Goal: Find specific page/section: Find specific page/section

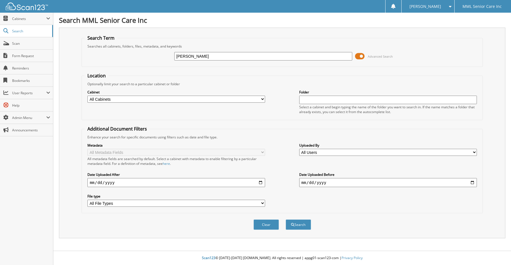
type input "[PERSON_NAME]"
click at [285, 220] on button "Search" at bounding box center [297, 225] width 25 height 10
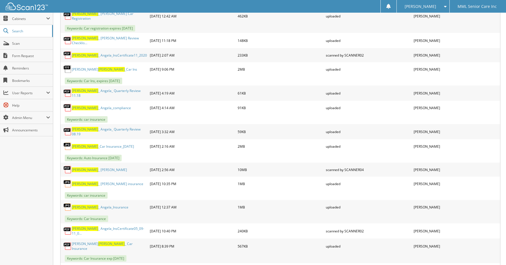
scroll to position [849, 0]
click at [20, 34] on link "Search" at bounding box center [26, 31] width 53 height 12
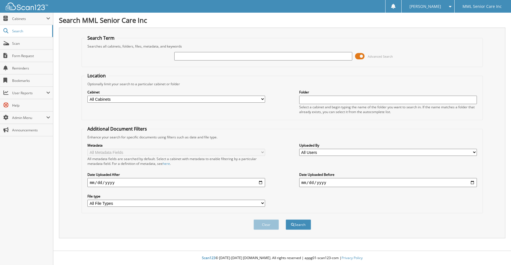
click at [259, 57] on input "text" at bounding box center [263, 56] width 178 height 8
type input "Angela Kane"
click at [285, 220] on button "Search" at bounding box center [297, 225] width 25 height 10
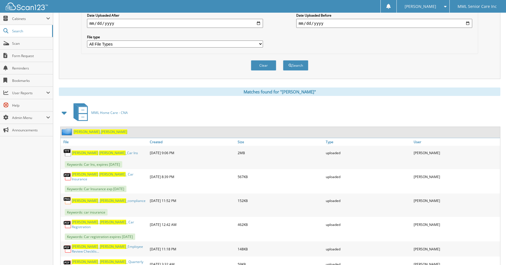
scroll to position [167, 0]
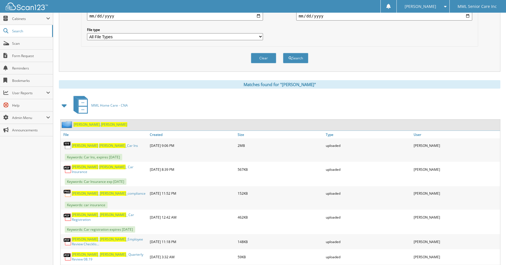
click at [82, 123] on link "Kane , Angela" at bounding box center [101, 124] width 54 height 5
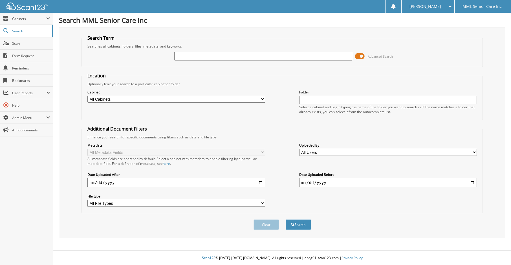
click at [203, 56] on input "text" at bounding box center [263, 56] width 178 height 8
type input "Oluwafunmilayo"
click at [285, 220] on button "Search" at bounding box center [297, 225] width 25 height 10
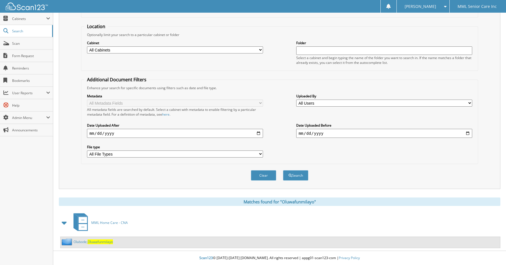
click at [102, 241] on span "Oluwafunmilayo" at bounding box center [100, 242] width 25 height 5
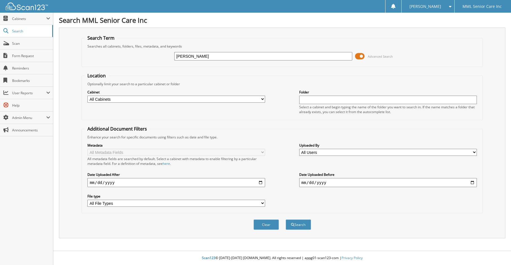
type input "[PERSON_NAME]"
click at [285, 220] on button "Search" at bounding box center [297, 225] width 25 height 10
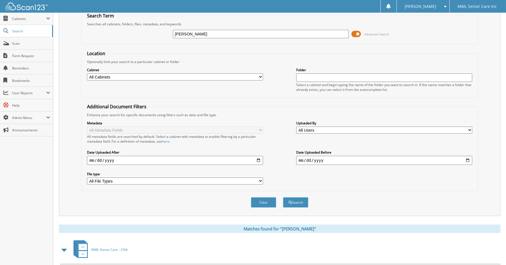
scroll to position [49, 0]
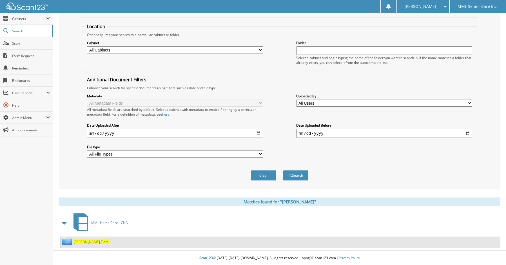
click at [101, 242] on span "Flora" at bounding box center [105, 242] width 8 height 5
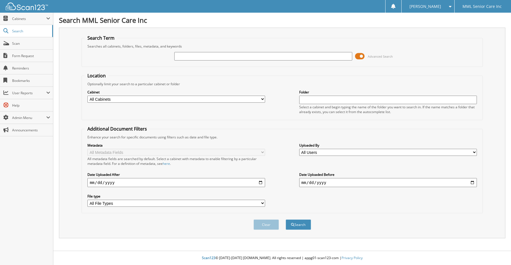
click at [185, 53] on input "text" at bounding box center [263, 56] width 178 height 8
type input "[PERSON_NAME]"
click at [285, 220] on button "Search" at bounding box center [297, 225] width 25 height 10
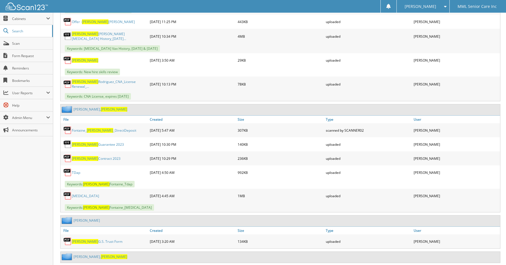
scroll to position [1027, 0]
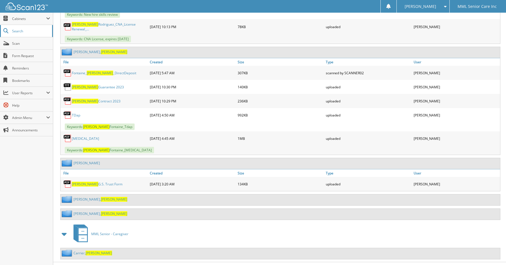
click at [22, 31] on span "Search" at bounding box center [30, 31] width 37 height 5
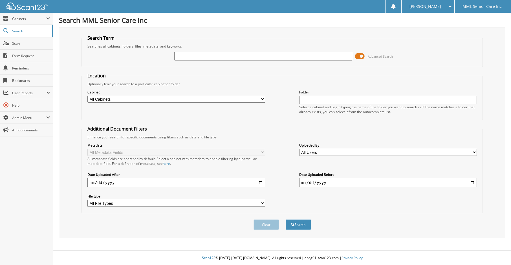
drag, startPoint x: 281, startPoint y: 57, endPoint x: 282, endPoint y: 54, distance: 3.4
click at [281, 57] on input "text" at bounding box center [263, 56] width 178 height 8
type input "Vargas"
click at [285, 220] on button "Search" at bounding box center [297, 225] width 25 height 10
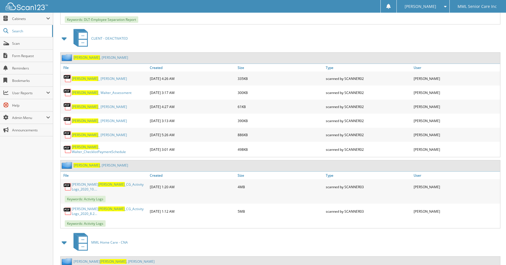
scroll to position [1279, 0]
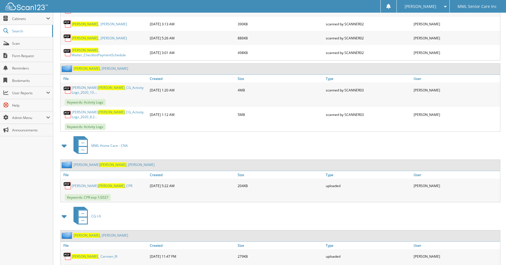
click at [99, 163] on link "Álvarez Vargas , Maria" at bounding box center [114, 165] width 81 height 5
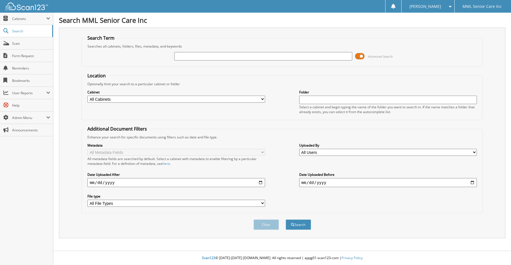
drag, startPoint x: 215, startPoint y: 57, endPoint x: 216, endPoint y: 39, distance: 18.1
click at [215, 57] on input "text" at bounding box center [263, 56] width 178 height 8
type input "[PERSON_NAME]"
click at [285, 220] on button "Search" at bounding box center [297, 225] width 25 height 10
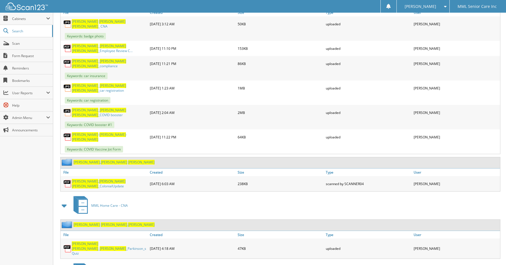
scroll to position [295, 0]
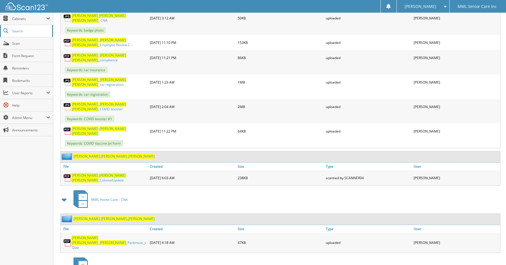
click at [19, 32] on span "Search" at bounding box center [30, 31] width 37 height 5
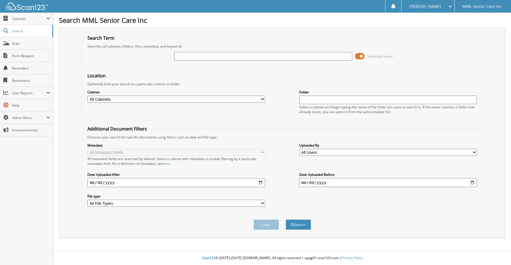
click at [210, 56] on input "text" at bounding box center [263, 56] width 178 height 8
type input "[PERSON_NAME]"
click at [285, 220] on button "Search" at bounding box center [297, 225] width 25 height 10
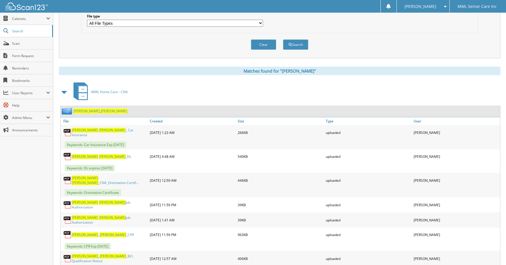
scroll to position [183, 0]
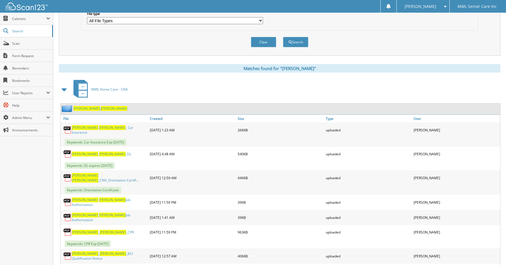
click at [101, 109] on span "Kathryn" at bounding box center [114, 108] width 26 height 5
